Goal: Information Seeking & Learning: Learn about a topic

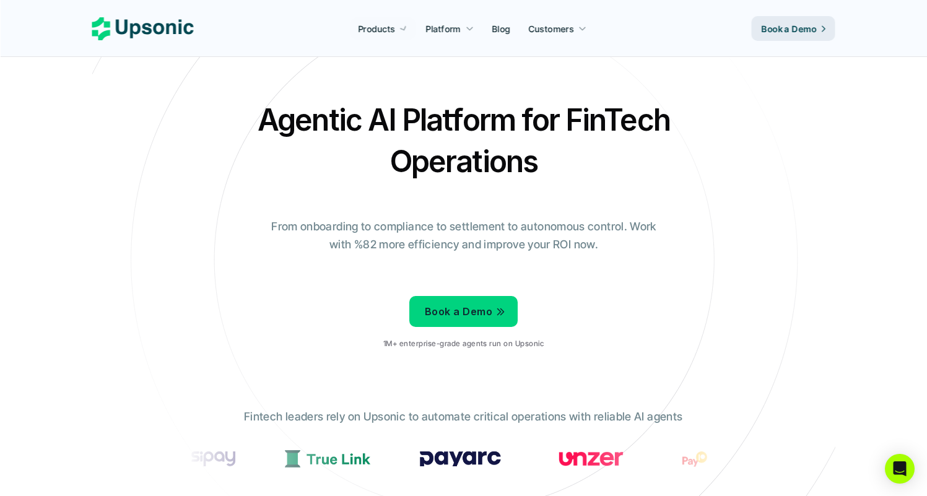
click at [270, 187] on div "Agentic AI Platform for FinTech Operations From onboarding to compliance to set…" at bounding box center [464, 229] width 724 height 260
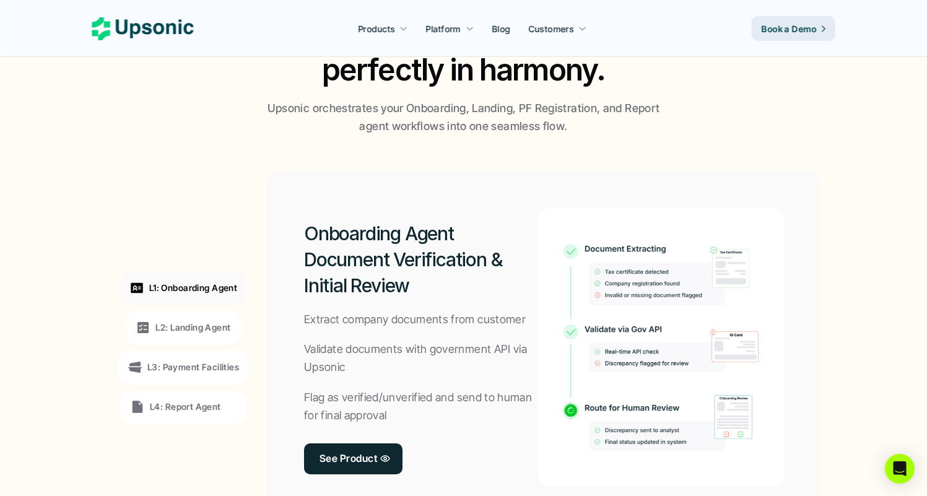
scroll to position [836, 0]
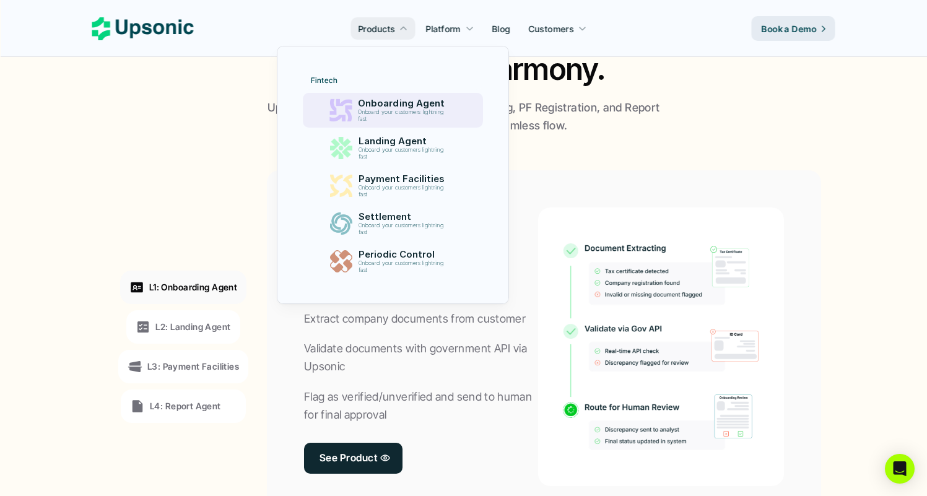
click at [385, 101] on p "Onboarding Agent" at bounding box center [404, 103] width 92 height 11
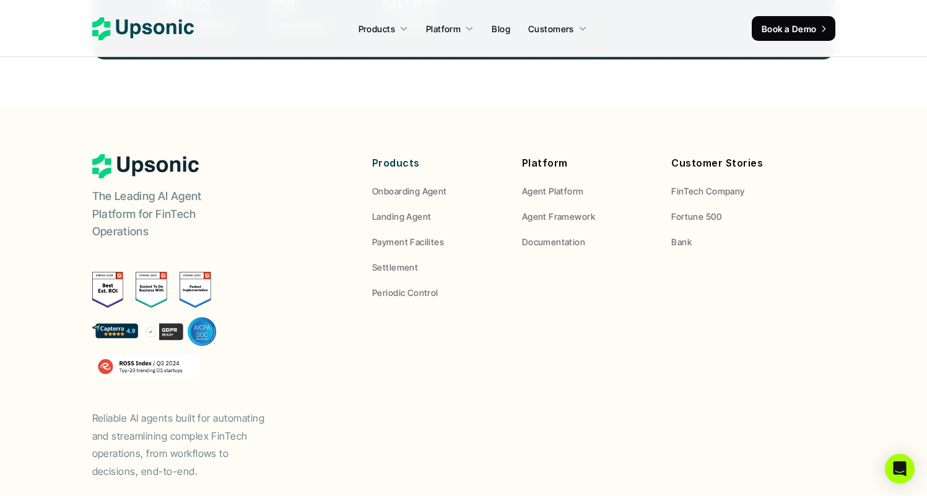
scroll to position [4815, 0]
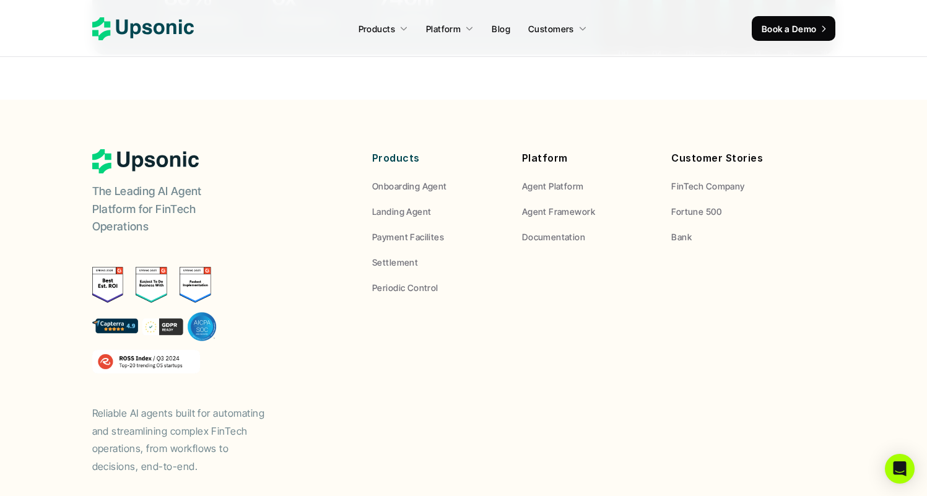
click at [249, 156] on div "The Leading AI Agent Platform for FinTech Operations Reliable AI agents built f…" at bounding box center [216, 312] width 248 height 326
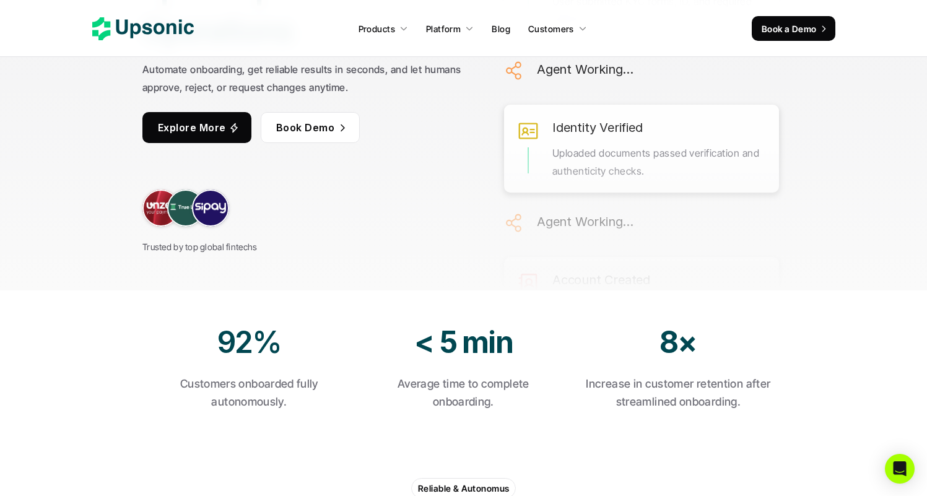
scroll to position [0, 0]
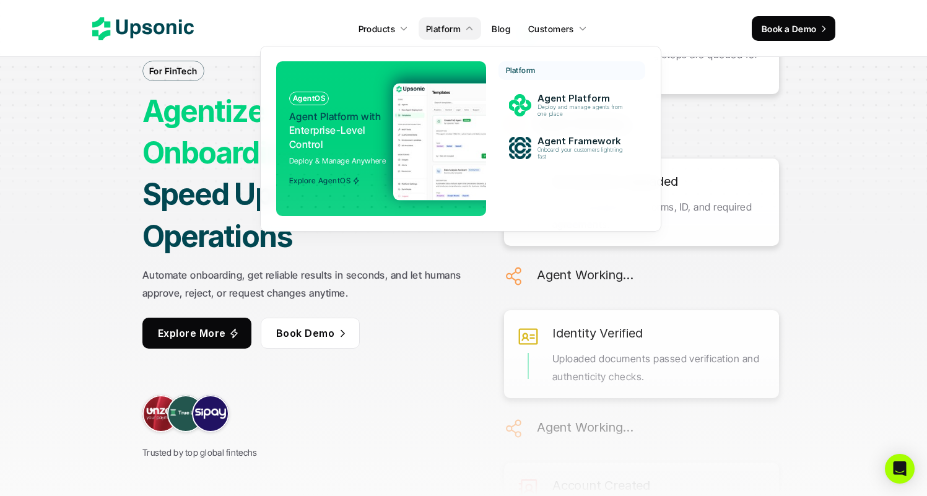
click at [439, 103] on img at bounding box center [513, 141] width 241 height 117
click at [327, 189] on div at bounding box center [378, 181] width 249 height 72
click at [332, 181] on p "Explore AgentOS" at bounding box center [319, 180] width 61 height 9
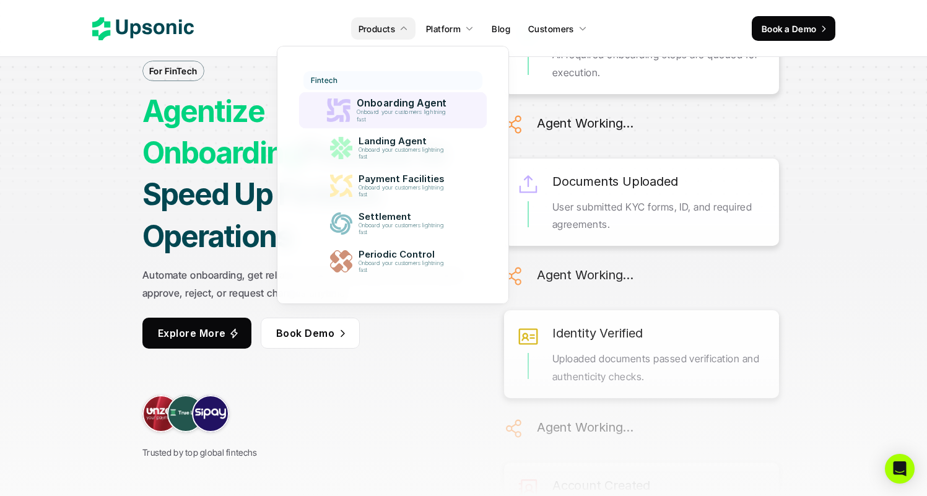
click at [394, 104] on p "Onboarding Agent" at bounding box center [405, 103] width 96 height 12
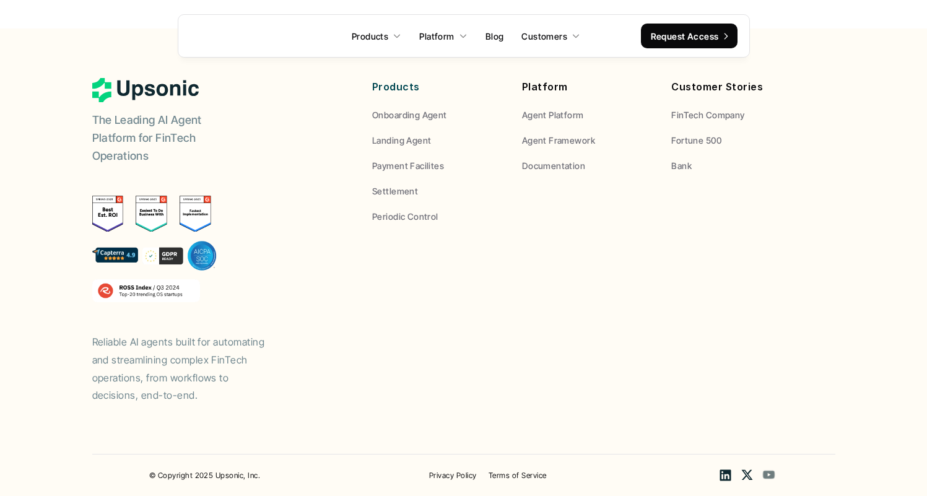
click at [775, 478] on icon at bounding box center [768, 475] width 20 height 20
